Goal: Task Accomplishment & Management: Manage account settings

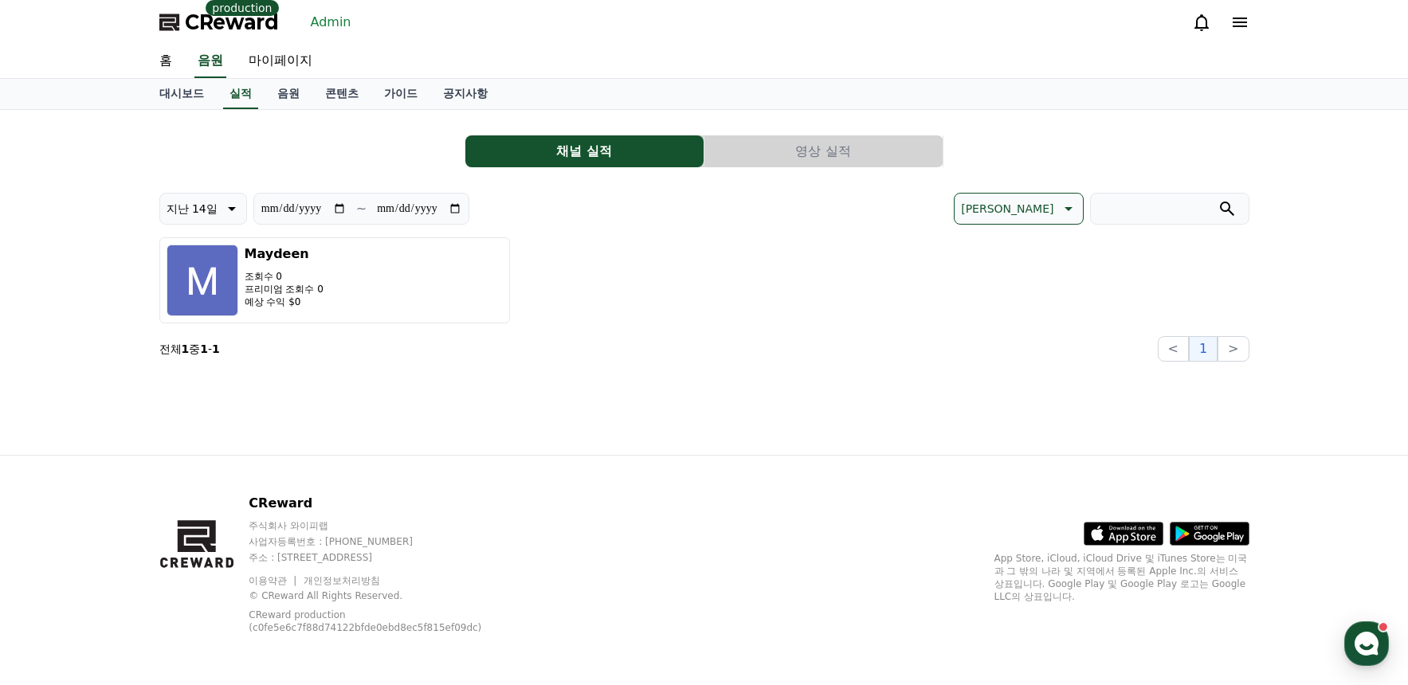
click at [856, 164] on button "영상 실적" at bounding box center [823, 151] width 238 height 32
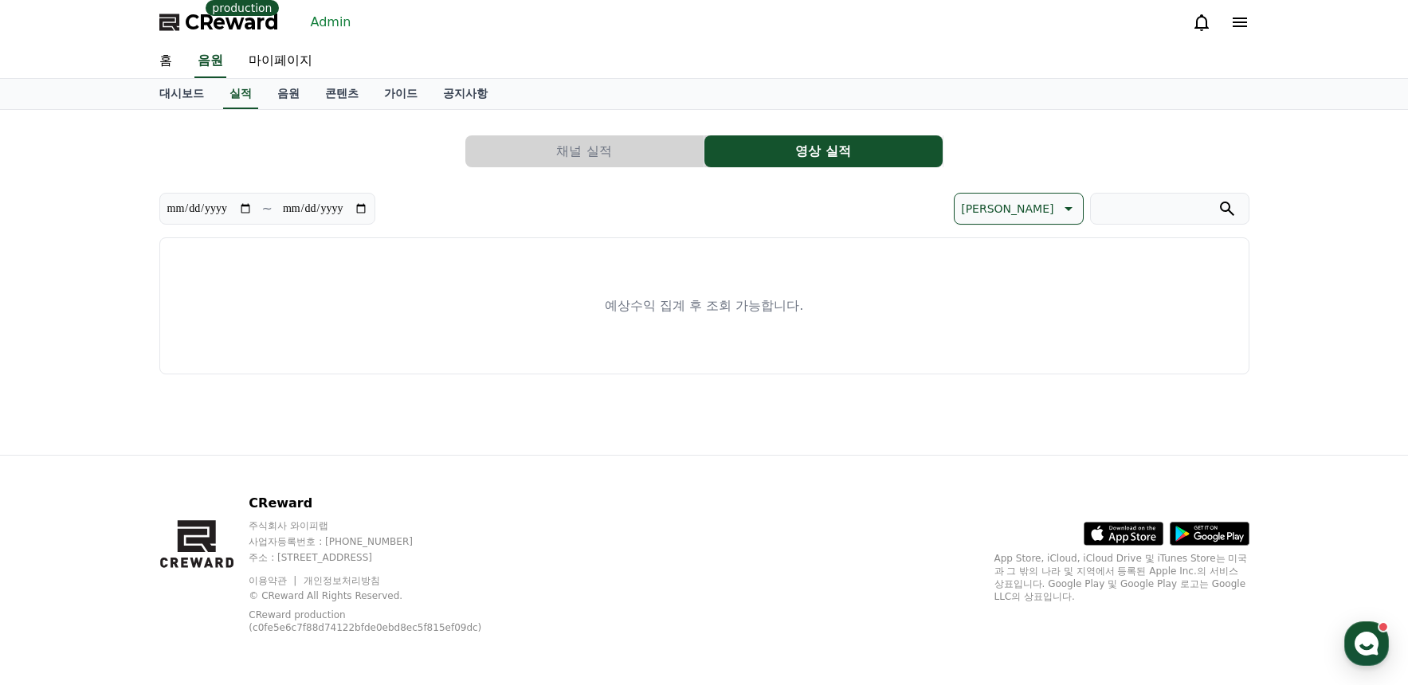
click at [627, 148] on button "채널 실적" at bounding box center [584, 151] width 238 height 32
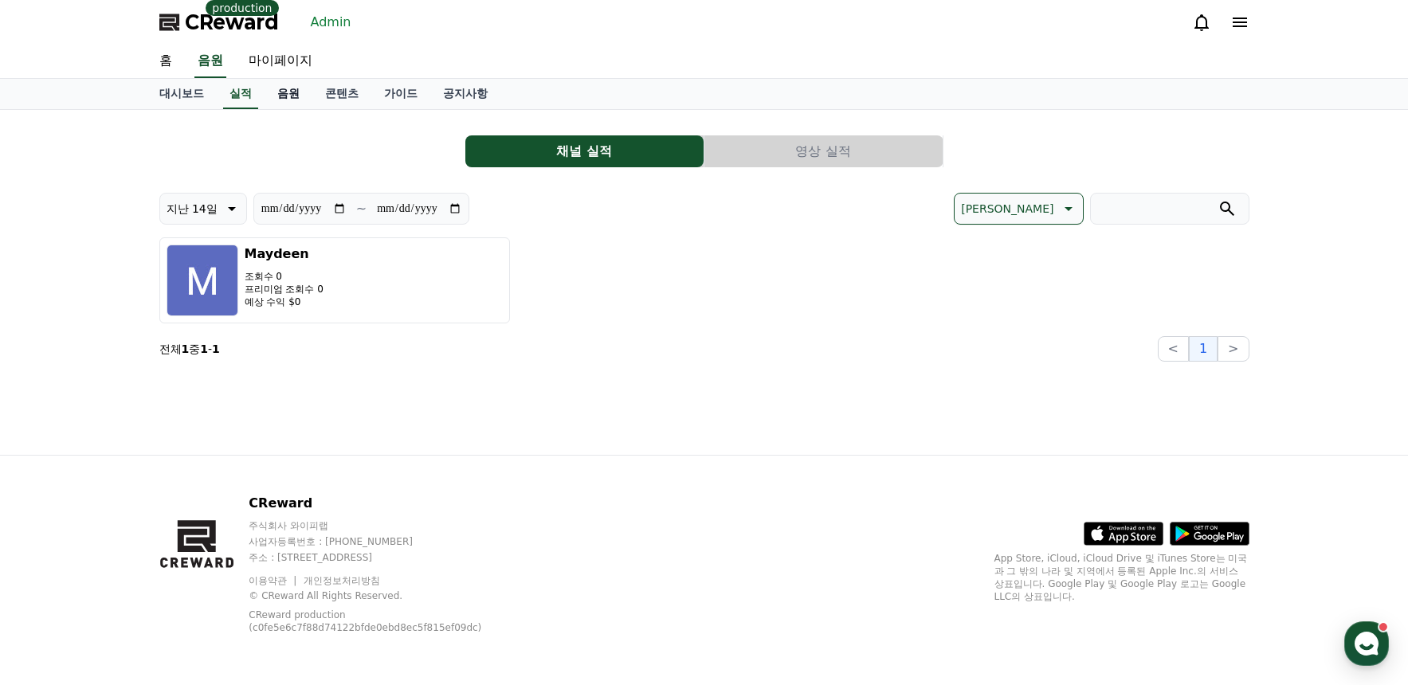
click at [275, 88] on link "음원" at bounding box center [289, 94] width 48 height 30
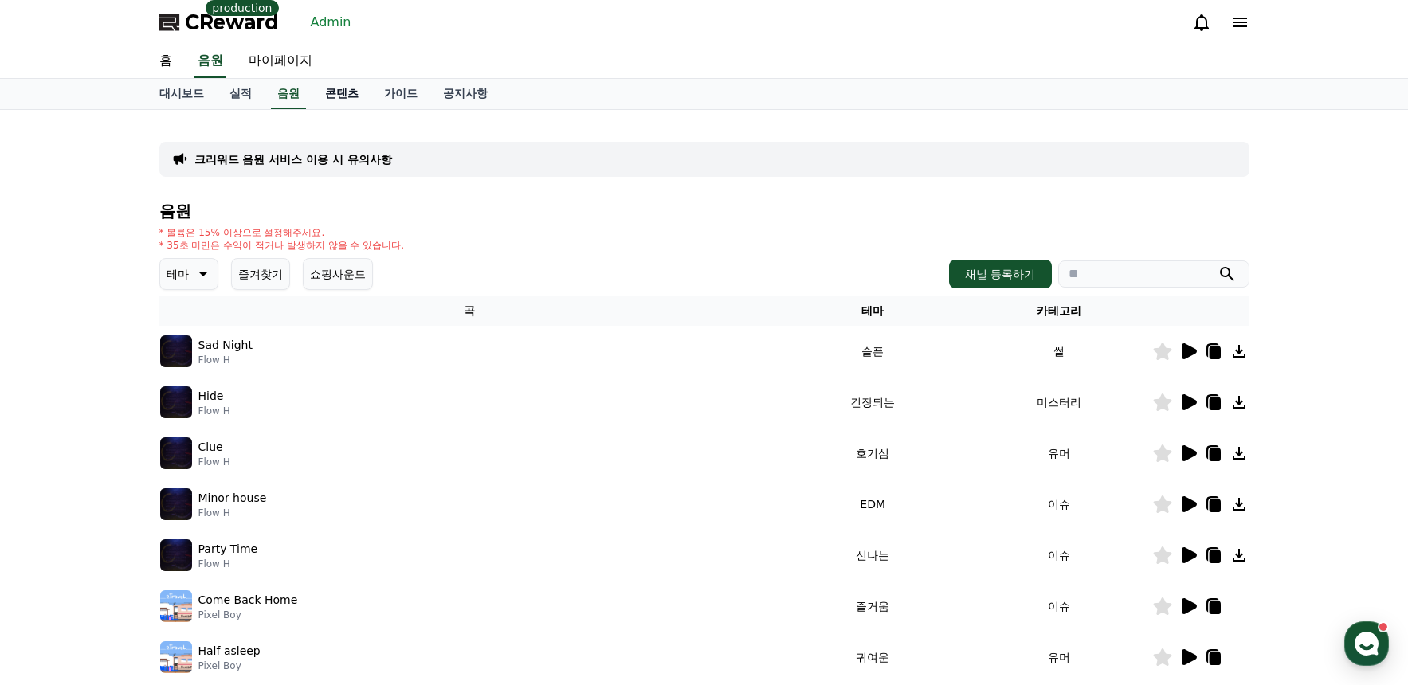
click at [312, 92] on link "콘텐츠" at bounding box center [341, 94] width 59 height 30
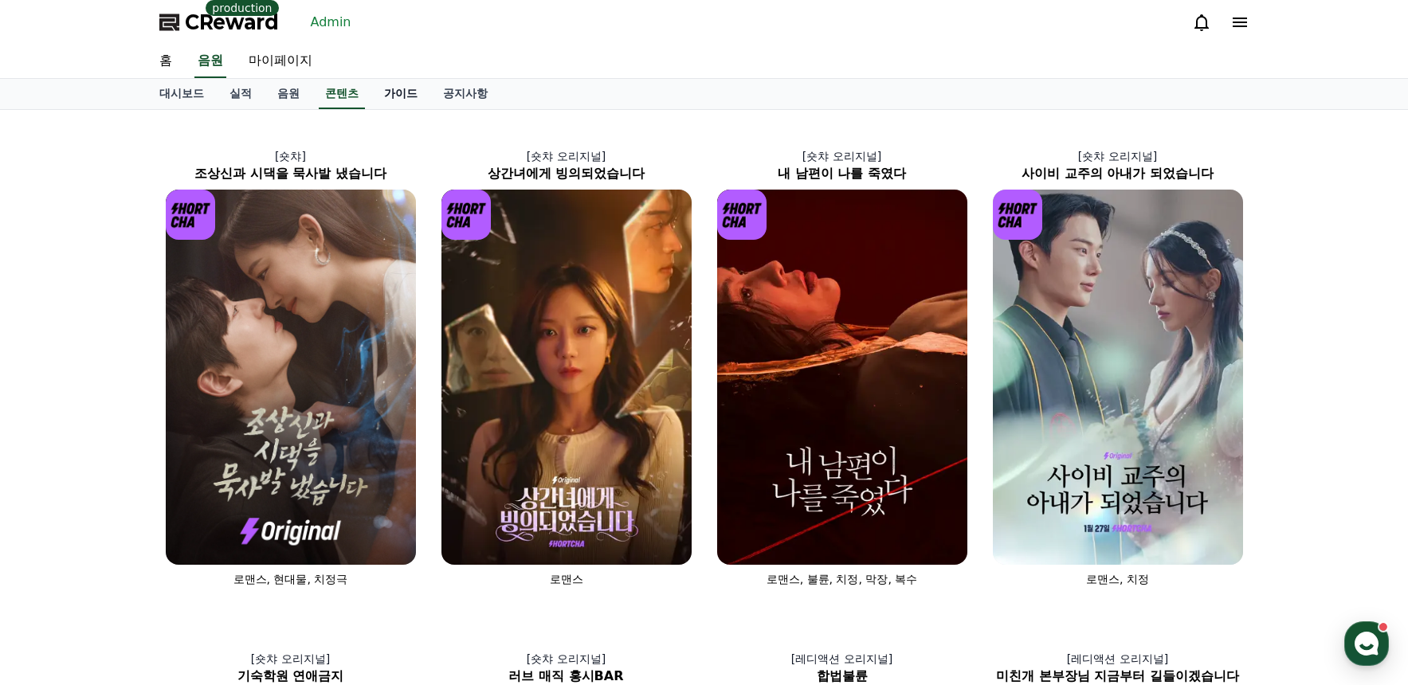
click at [372, 94] on link "가이드" at bounding box center [400, 94] width 59 height 30
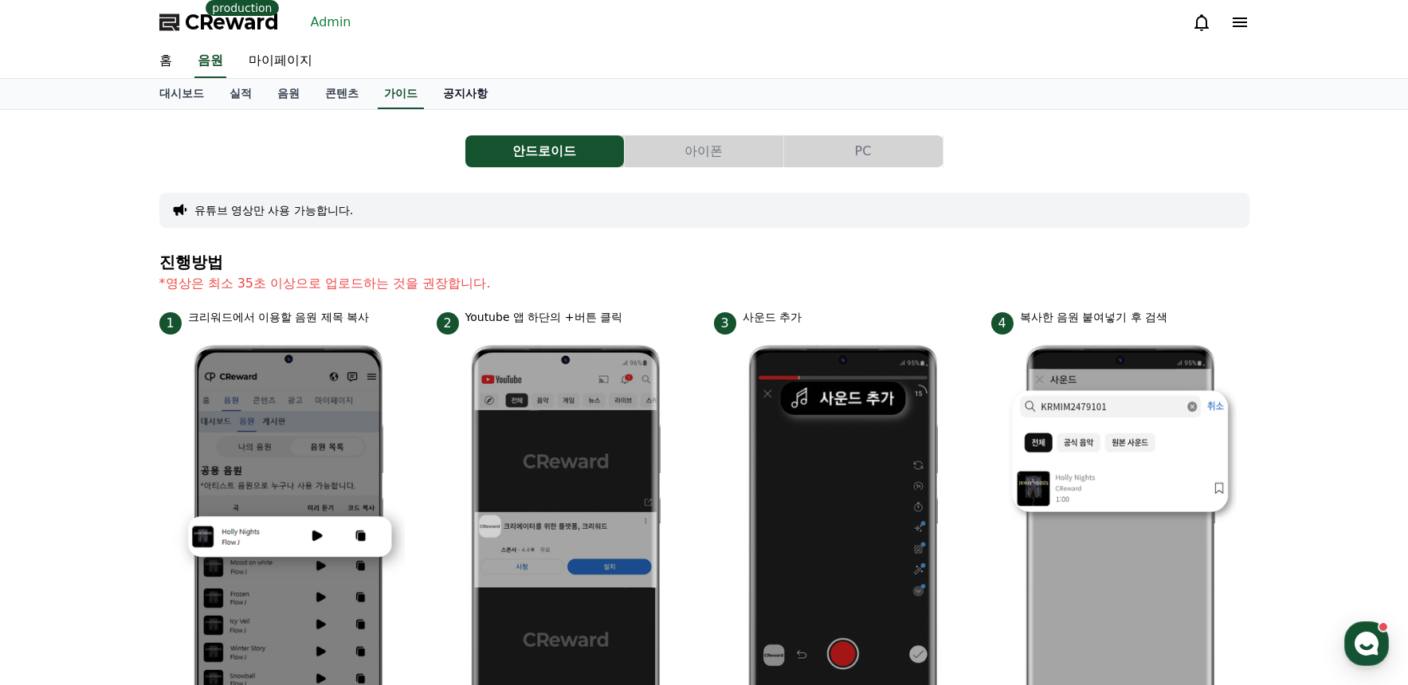
click at [437, 93] on link "공지사항" at bounding box center [465, 94] width 70 height 30
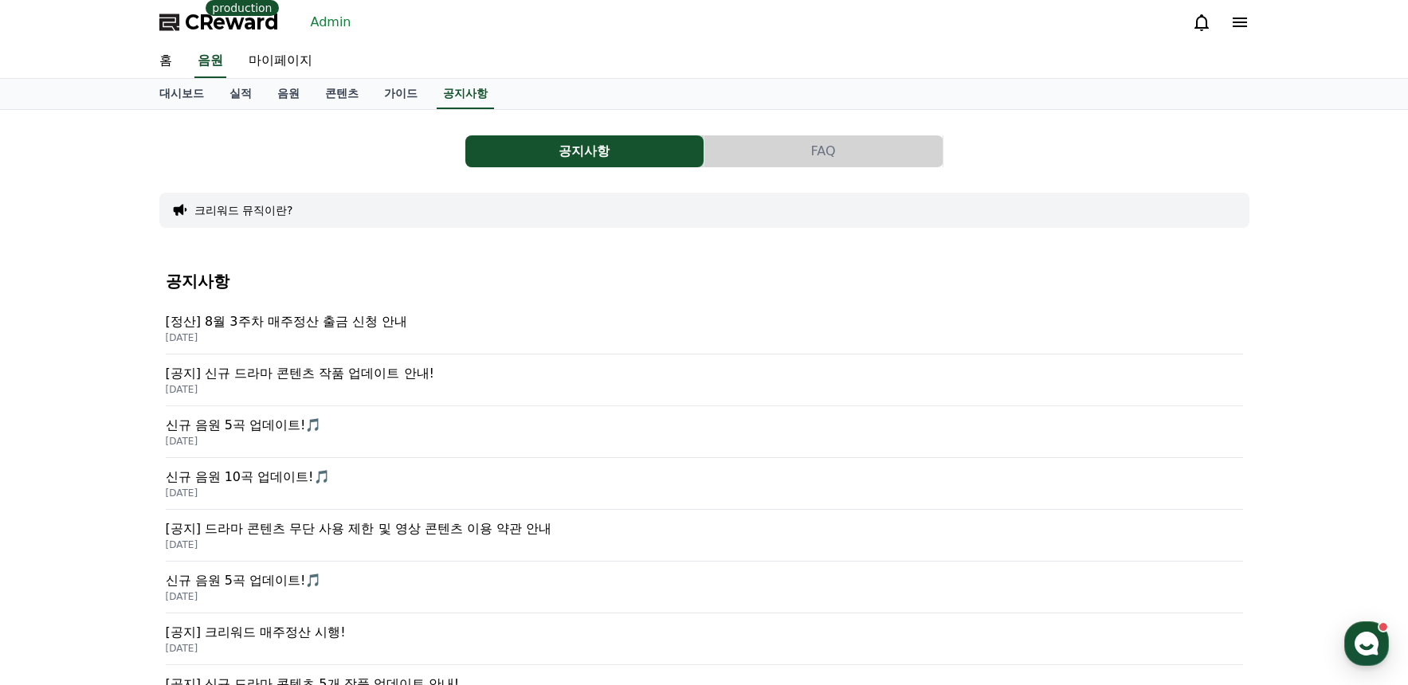
click at [496, 29] on div "CReward production Admin" at bounding box center [704, 22] width 1115 height 45
click at [165, 22] on icon at bounding box center [170, 22] width 22 height 22
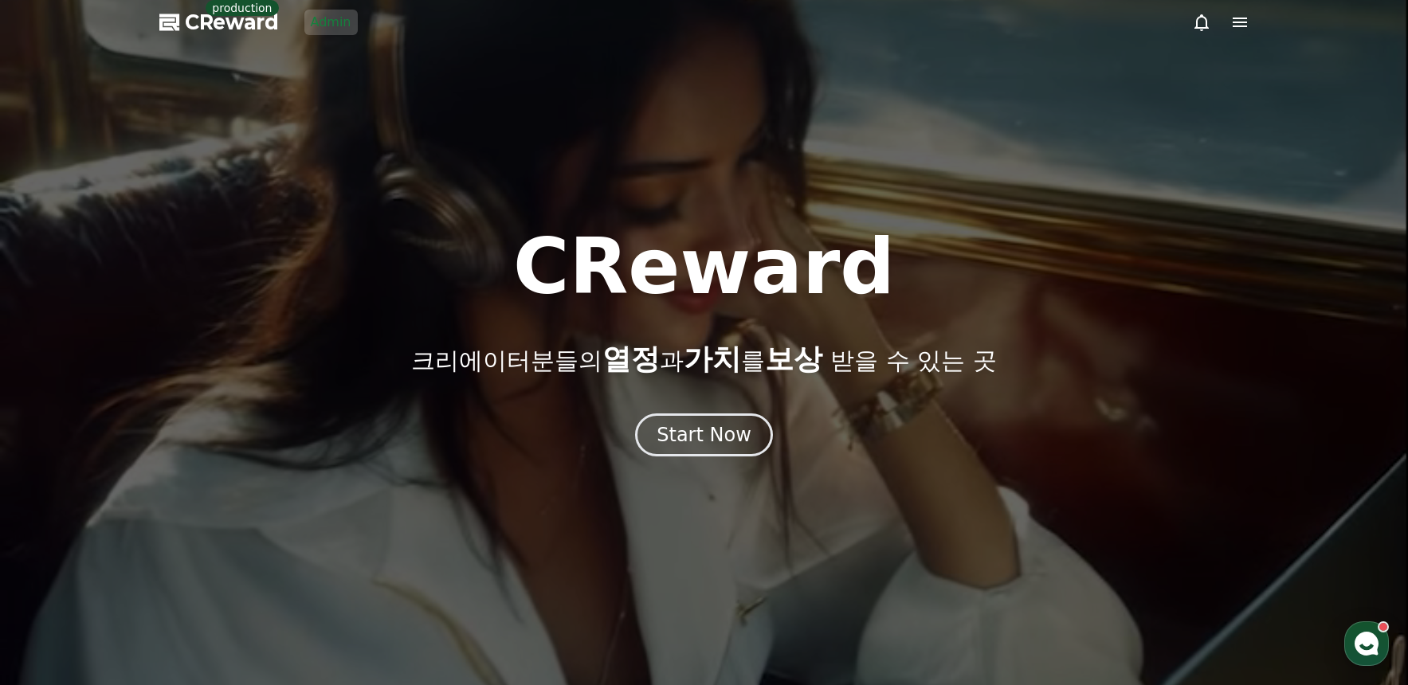
click at [159, 177] on div at bounding box center [704, 342] width 1408 height 685
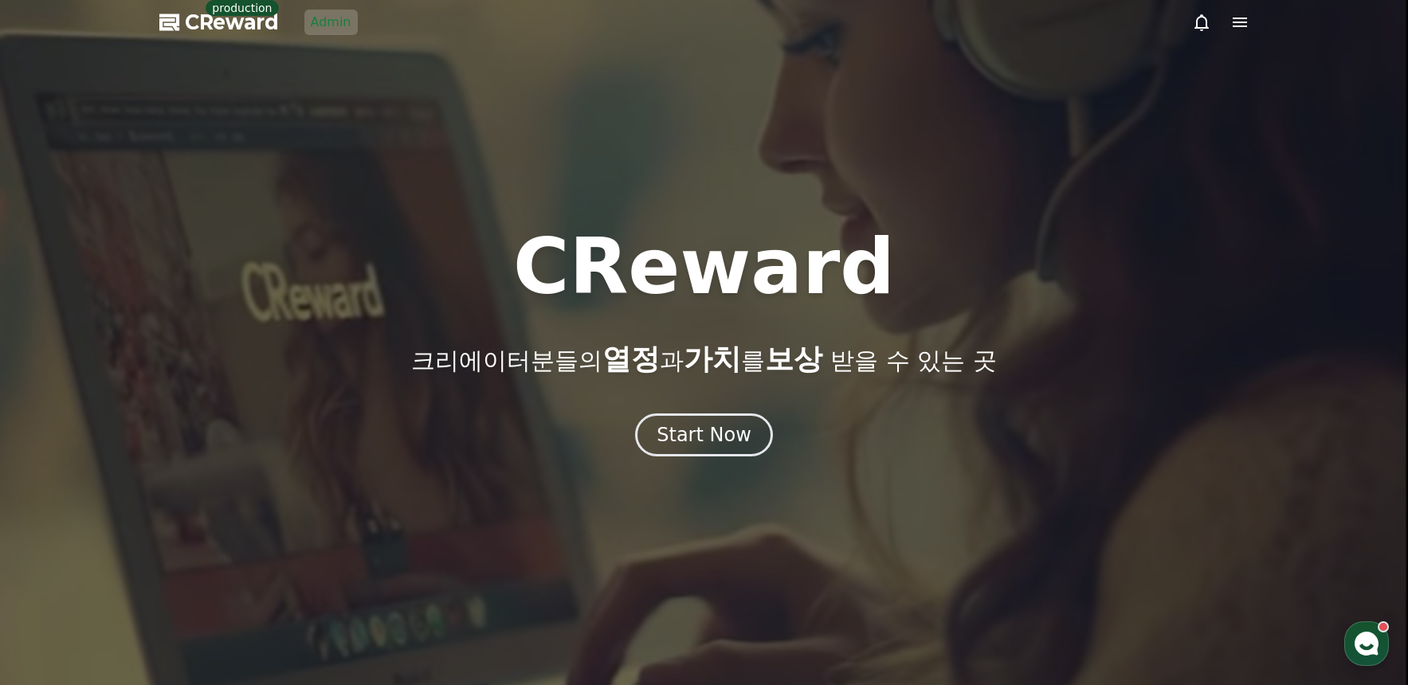
click at [1243, 22] on icon at bounding box center [1239, 23] width 14 height 10
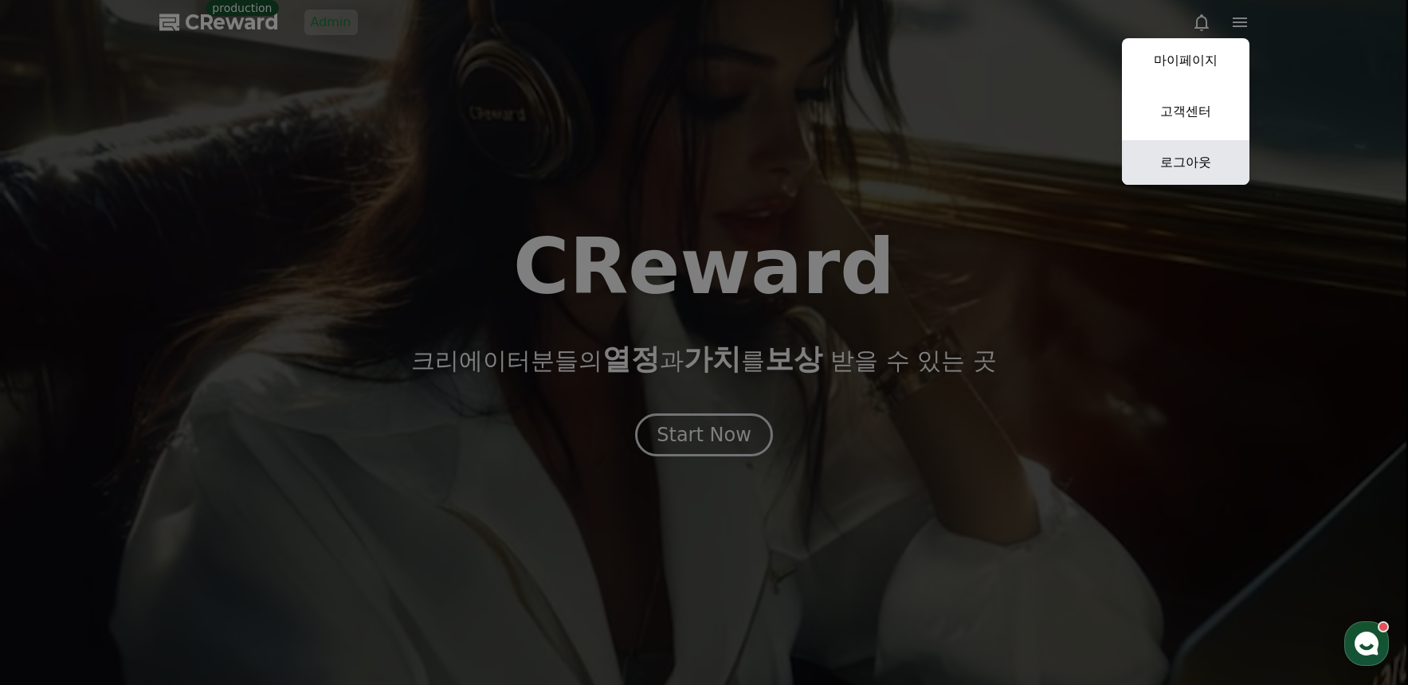
click at [1201, 151] on link "로그아웃" at bounding box center [1185, 162] width 127 height 45
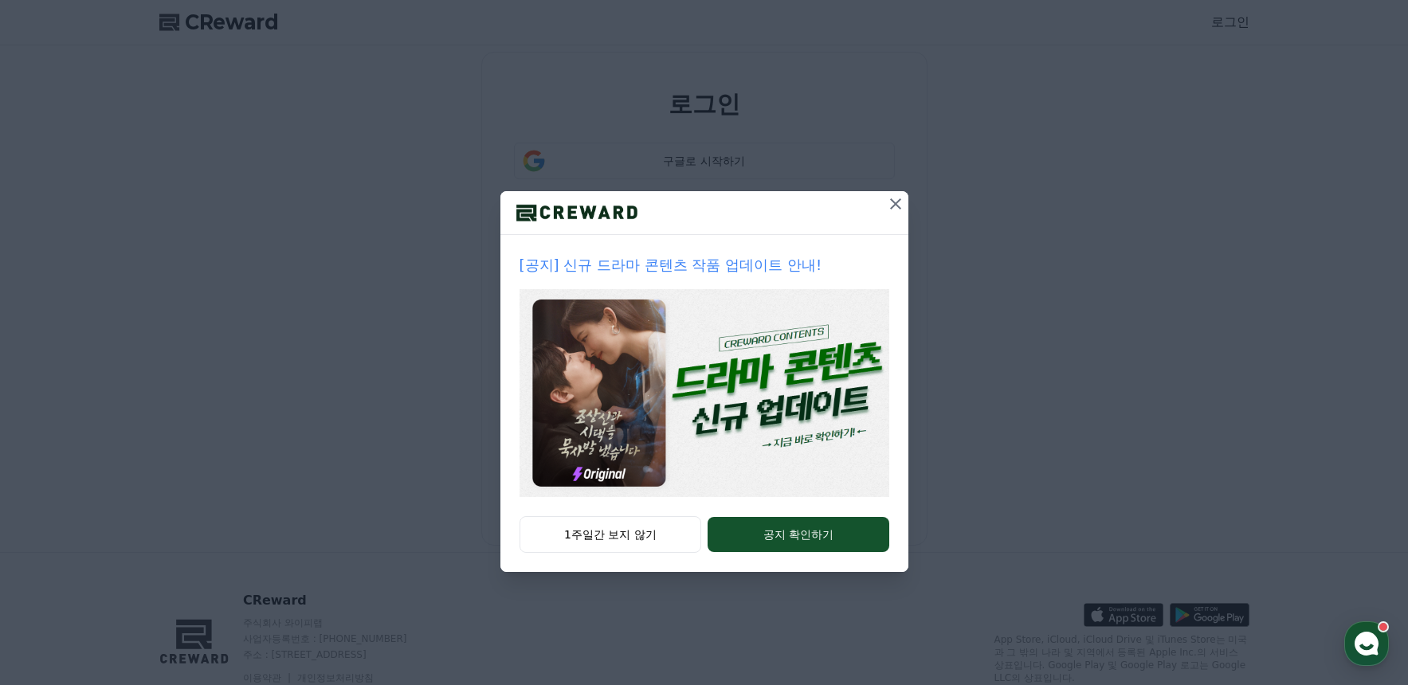
type input "**********"
click at [892, 198] on icon at bounding box center [895, 203] width 19 height 19
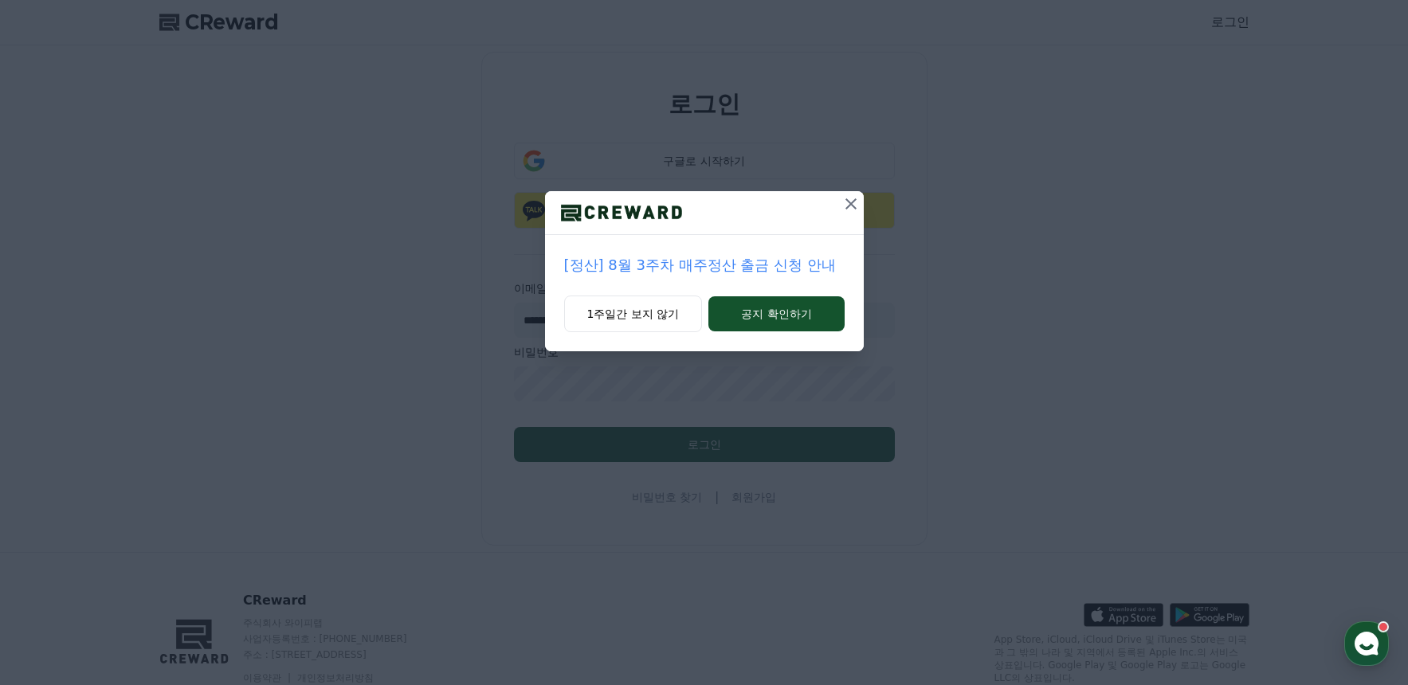
click at [856, 203] on icon at bounding box center [850, 203] width 19 height 19
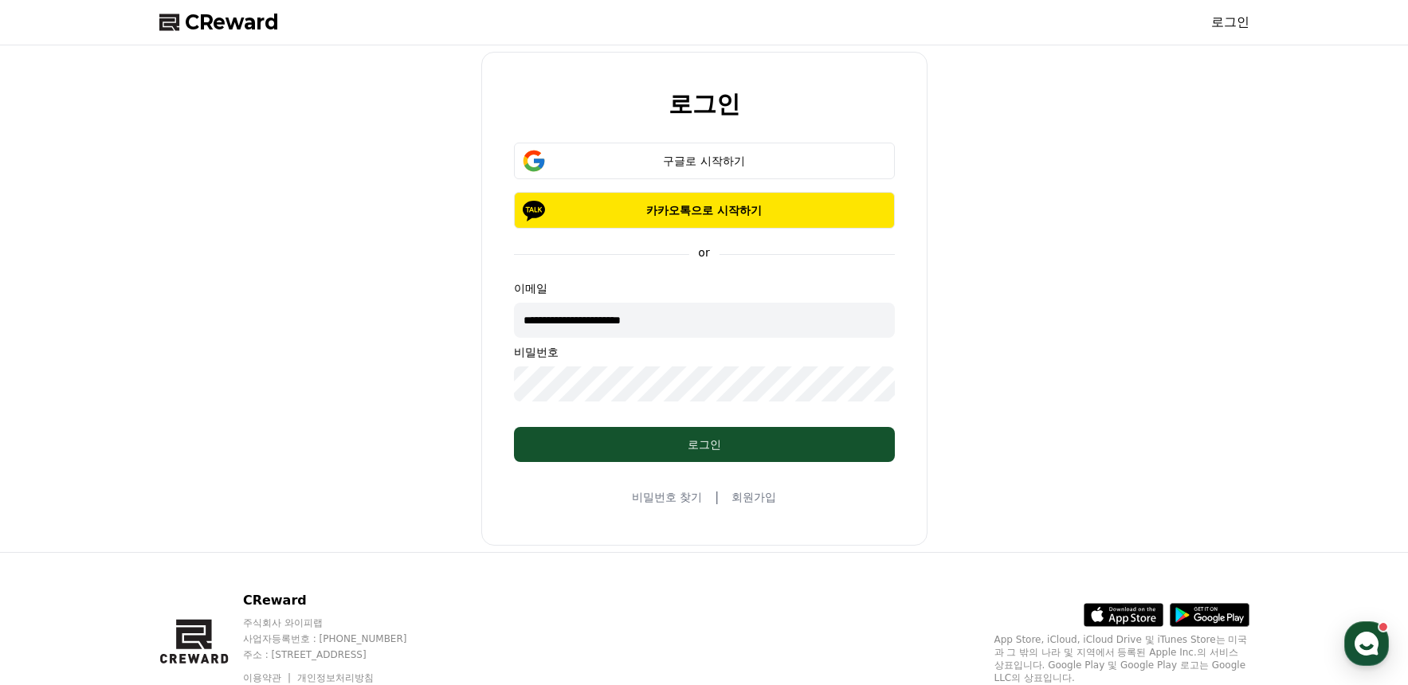
click at [1134, 249] on div "**********" at bounding box center [704, 299] width 1103 height 494
click at [1087, 249] on div "**********" at bounding box center [704, 299] width 1103 height 494
